Goal: Task Accomplishment & Management: Manage account settings

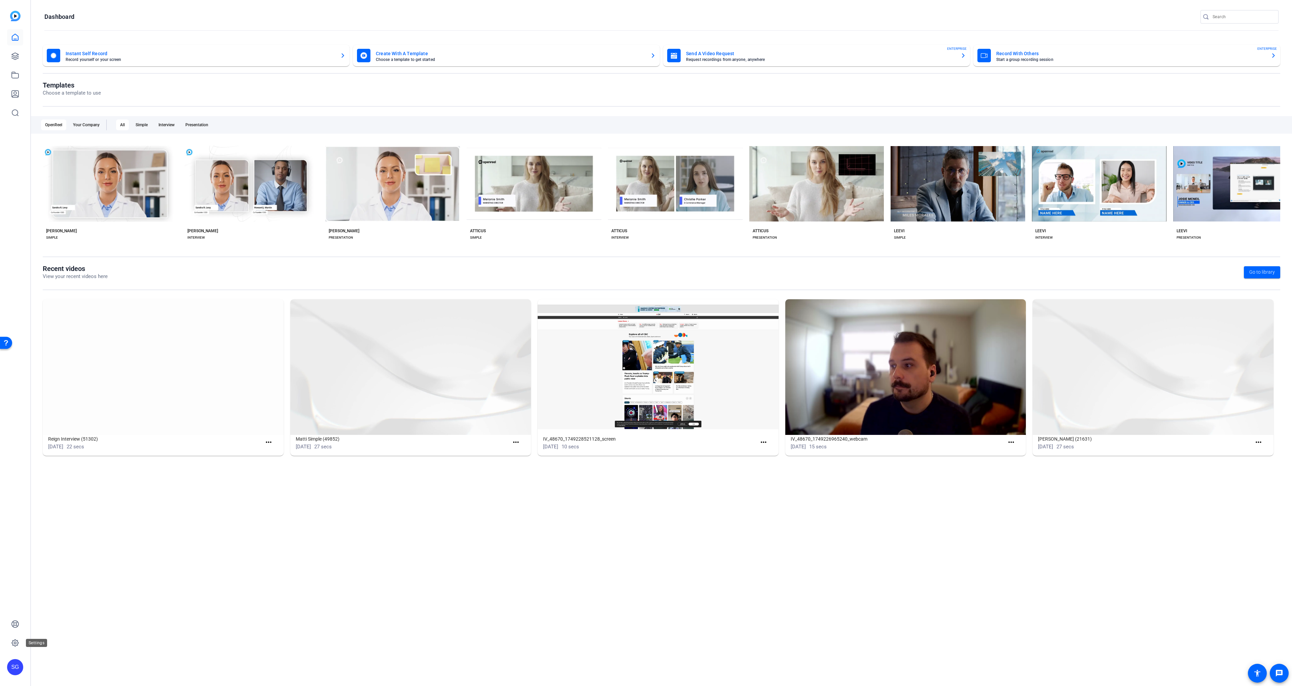
drag, startPoint x: 15, startPoint y: 647, endPoint x: 28, endPoint y: 646, distance: 13.1
click at [15, 647] on link at bounding box center [15, 642] width 16 height 16
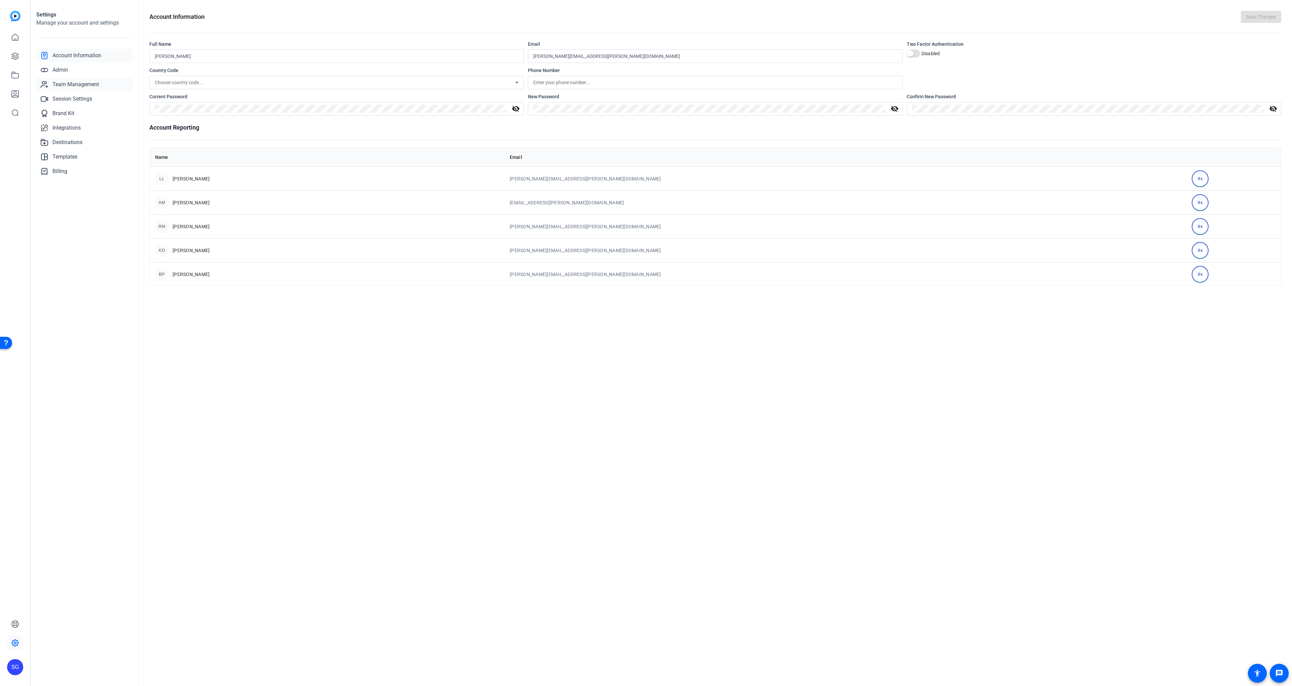
click at [95, 79] on link "Team Management" at bounding box center [84, 84] width 97 height 13
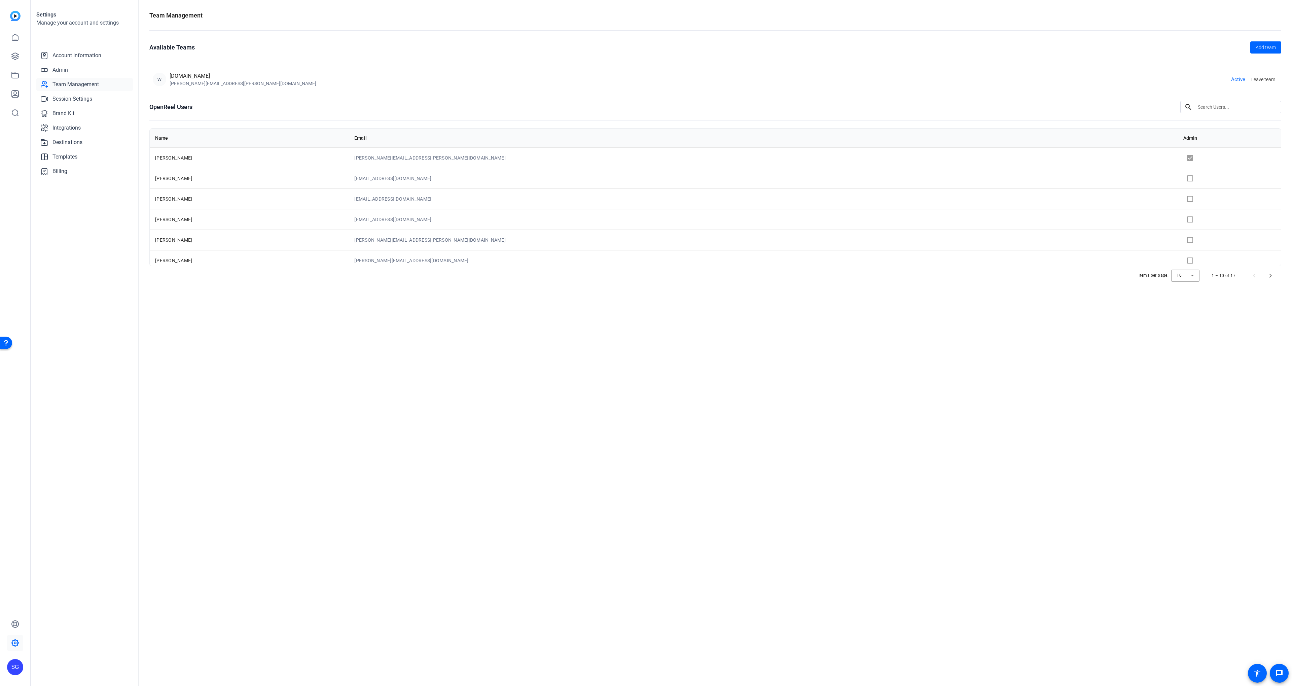
click at [1208, 105] on input at bounding box center [1236, 107] width 78 height 8
type input "brea"
click at [76, 67] on link "Admin" at bounding box center [84, 69] width 97 height 13
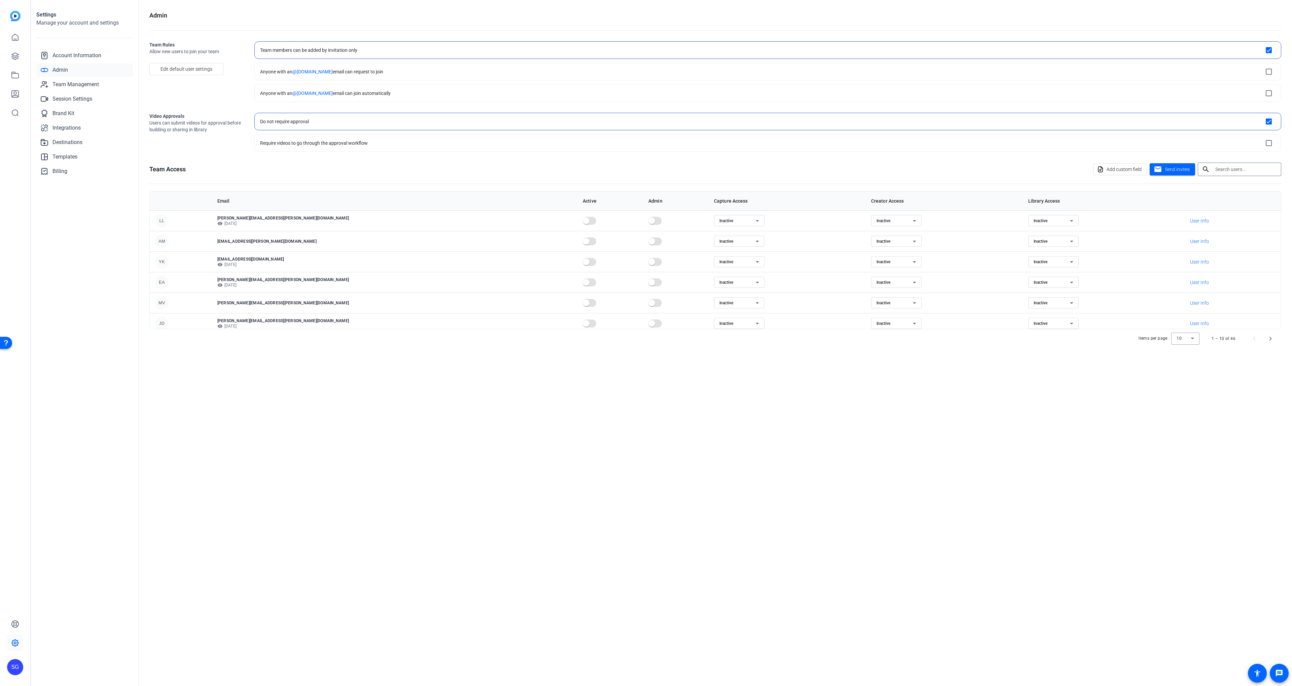
click at [1236, 170] on input "text" at bounding box center [1245, 169] width 61 height 8
type input "brea"
click at [255, 244] on span "Resend" at bounding box center [249, 243] width 14 height 5
click at [23, 54] on link at bounding box center [15, 56] width 16 height 16
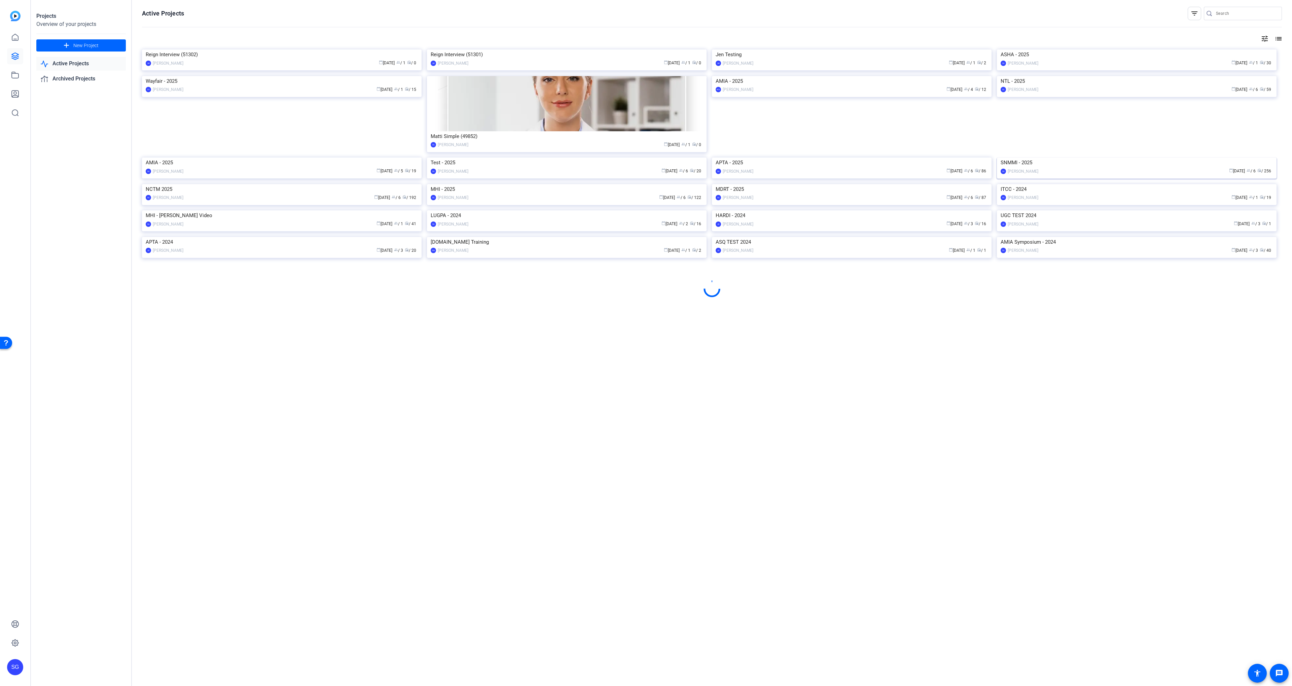
click at [1066, 157] on img at bounding box center [1137, 157] width 280 height 0
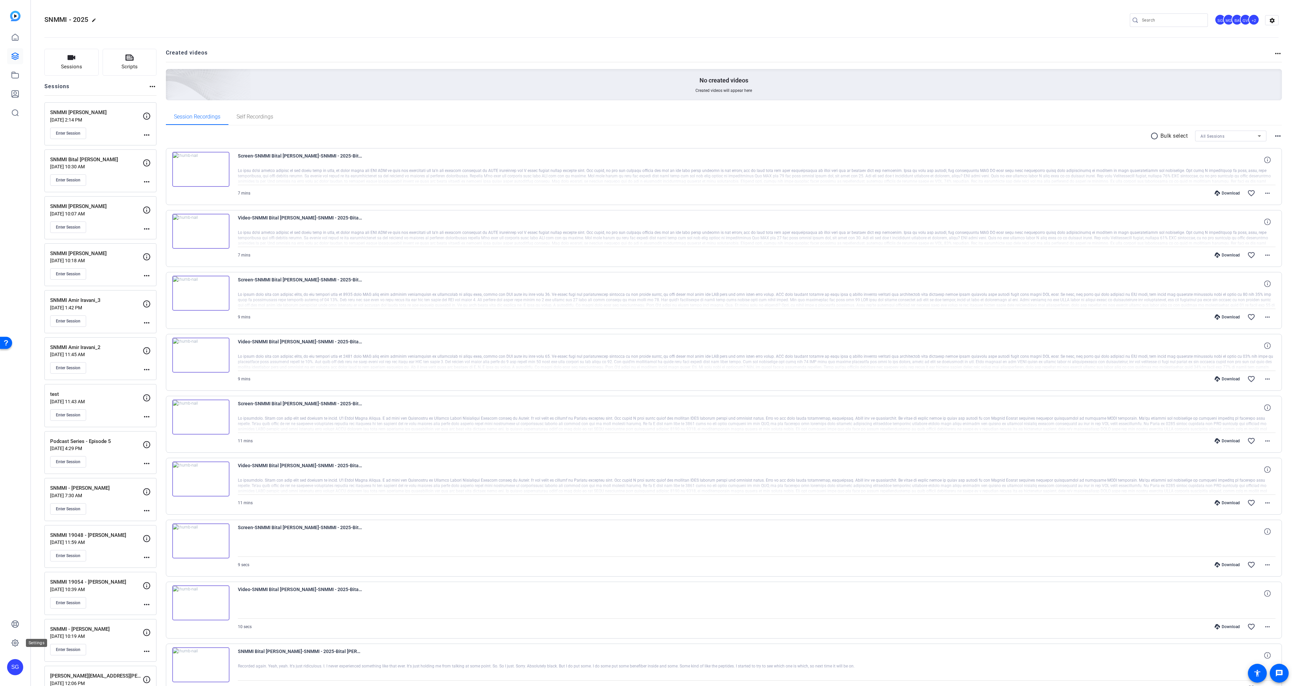
drag, startPoint x: 16, startPoint y: 641, endPoint x: 29, endPoint y: 637, distance: 13.1
click at [16, 641] on icon at bounding box center [15, 642] width 8 height 8
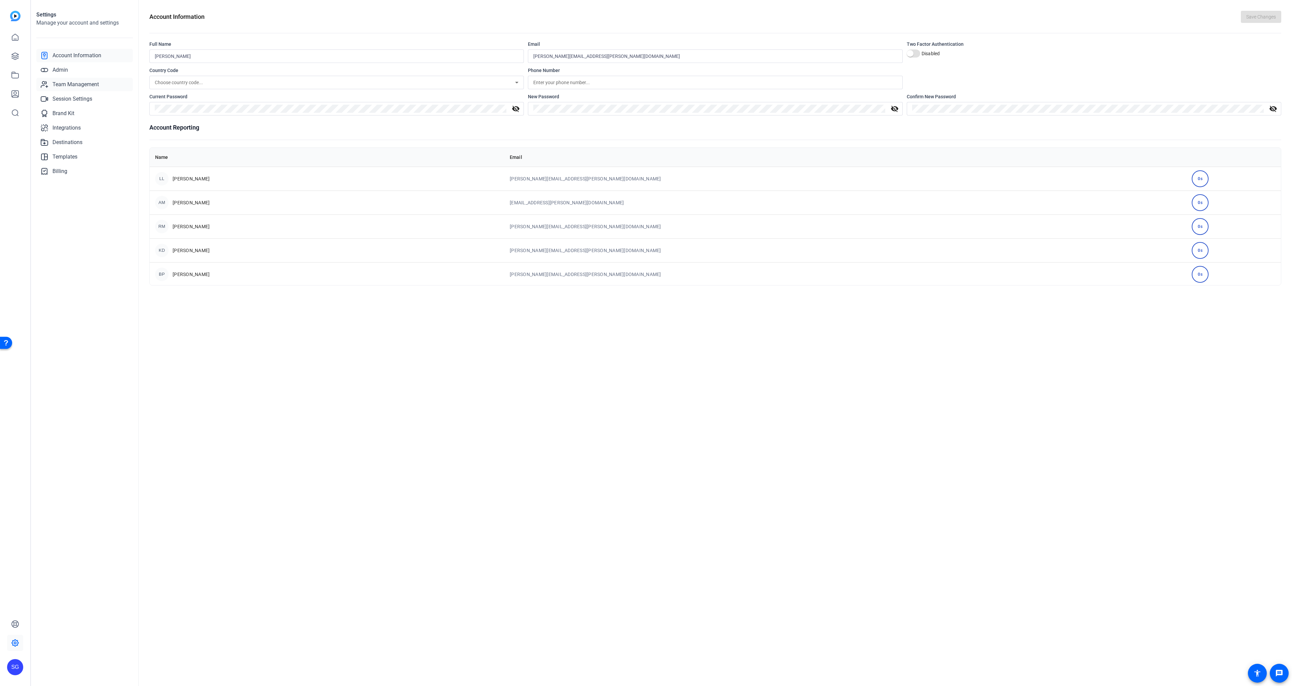
click at [75, 82] on span "Team Management" at bounding box center [75, 84] width 46 height 8
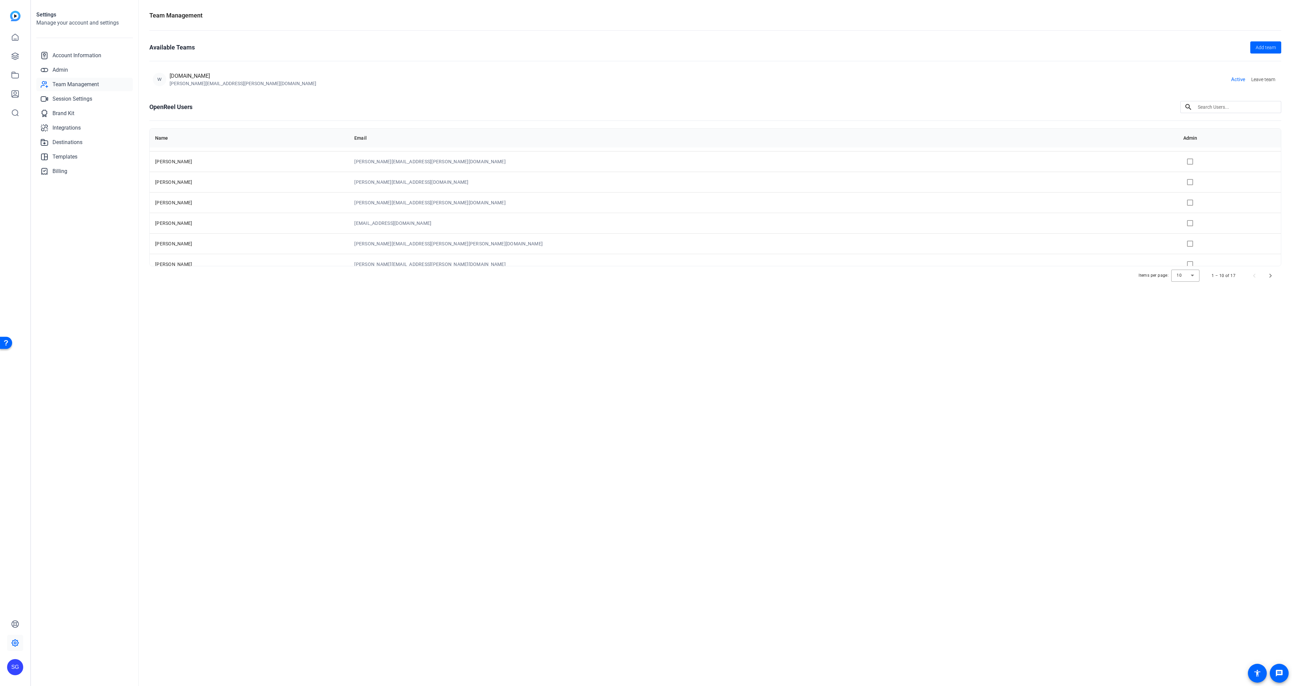
scroll to position [87, 0]
click at [76, 66] on link "Admin" at bounding box center [84, 69] width 97 height 13
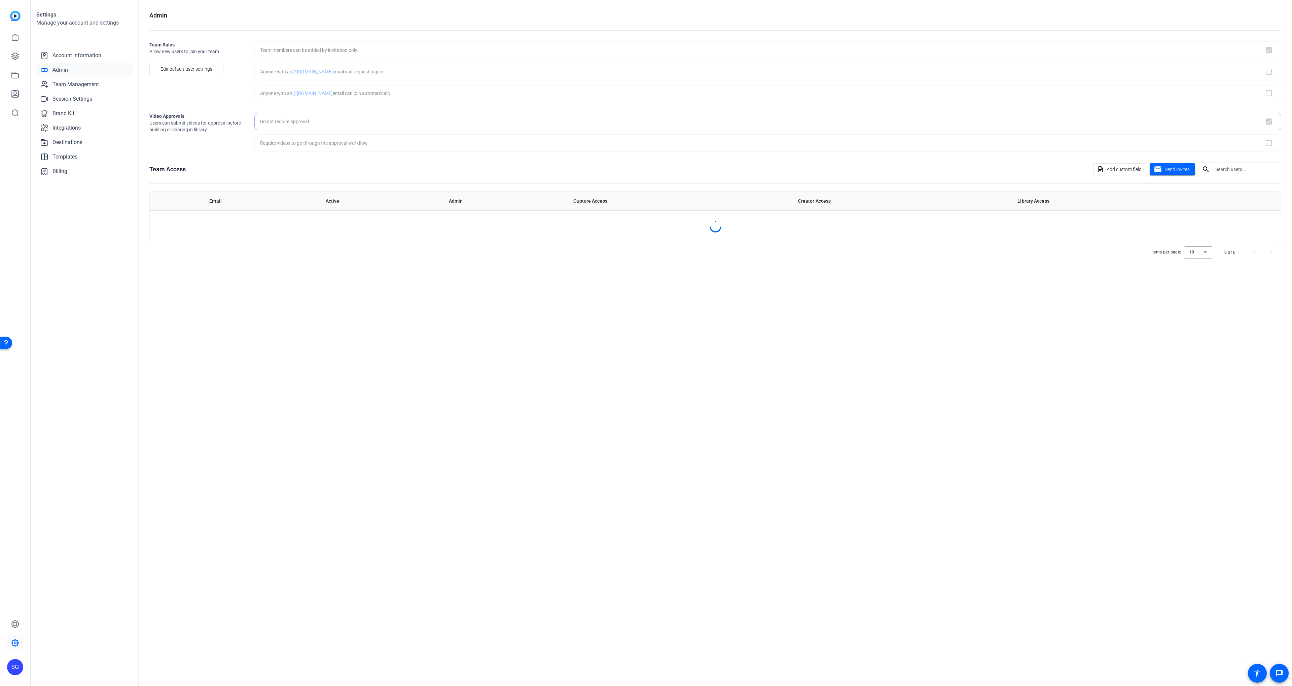
checkbox input "true"
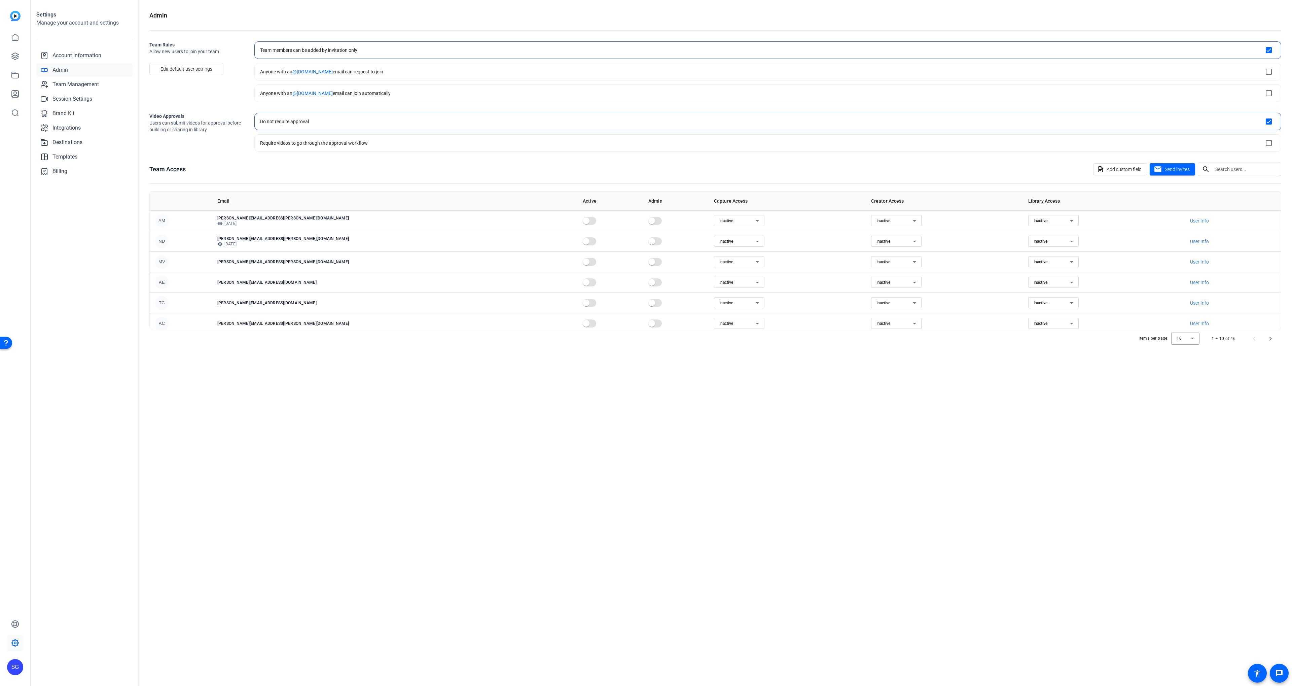
click at [1219, 170] on input "text" at bounding box center [1245, 169] width 61 height 8
type input "brea"
click at [1190, 244] on span "User Info" at bounding box center [1199, 241] width 19 height 7
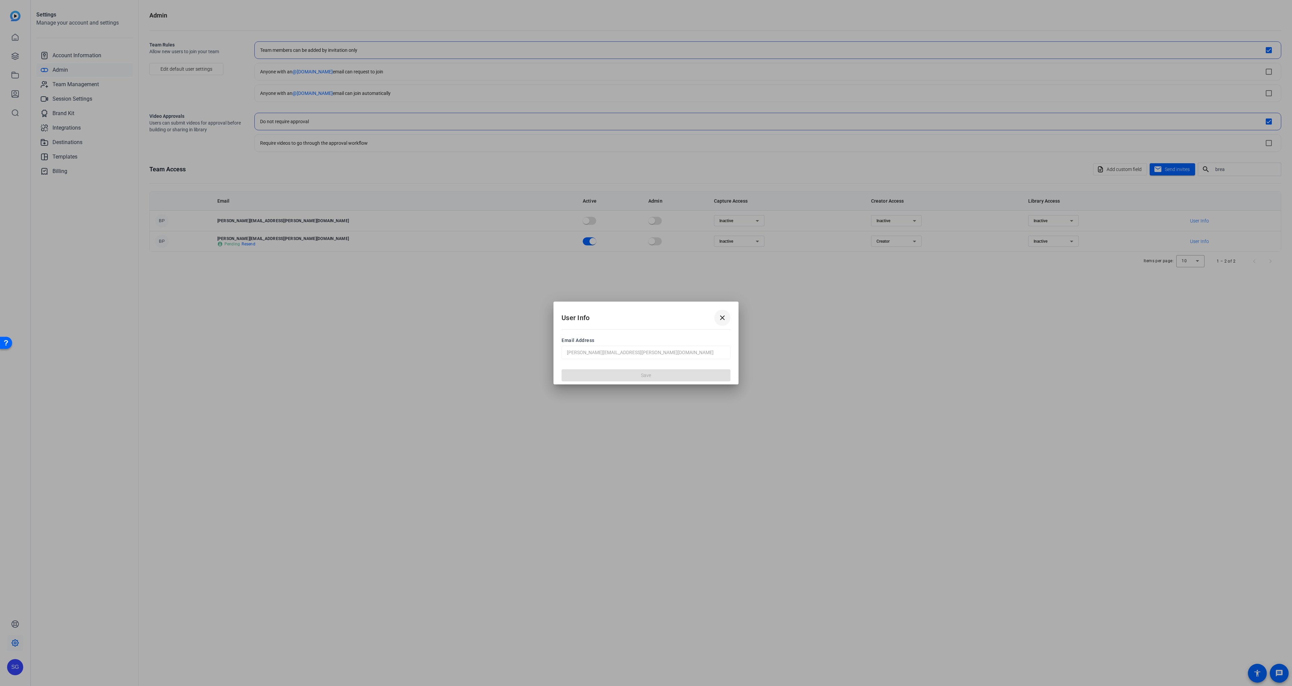
click at [725, 318] on mat-icon "close" at bounding box center [722, 317] width 8 height 8
